Goal: Learn about a topic: Learn about a topic

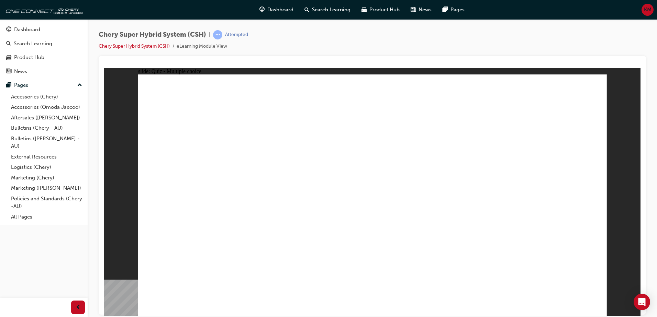
radio input "true"
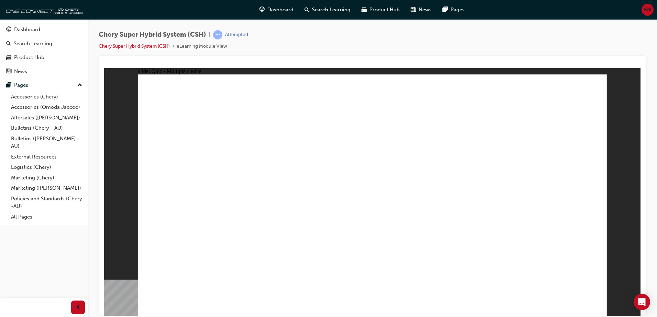
radio input "true"
